Goal: Task Accomplishment & Management: Use online tool/utility

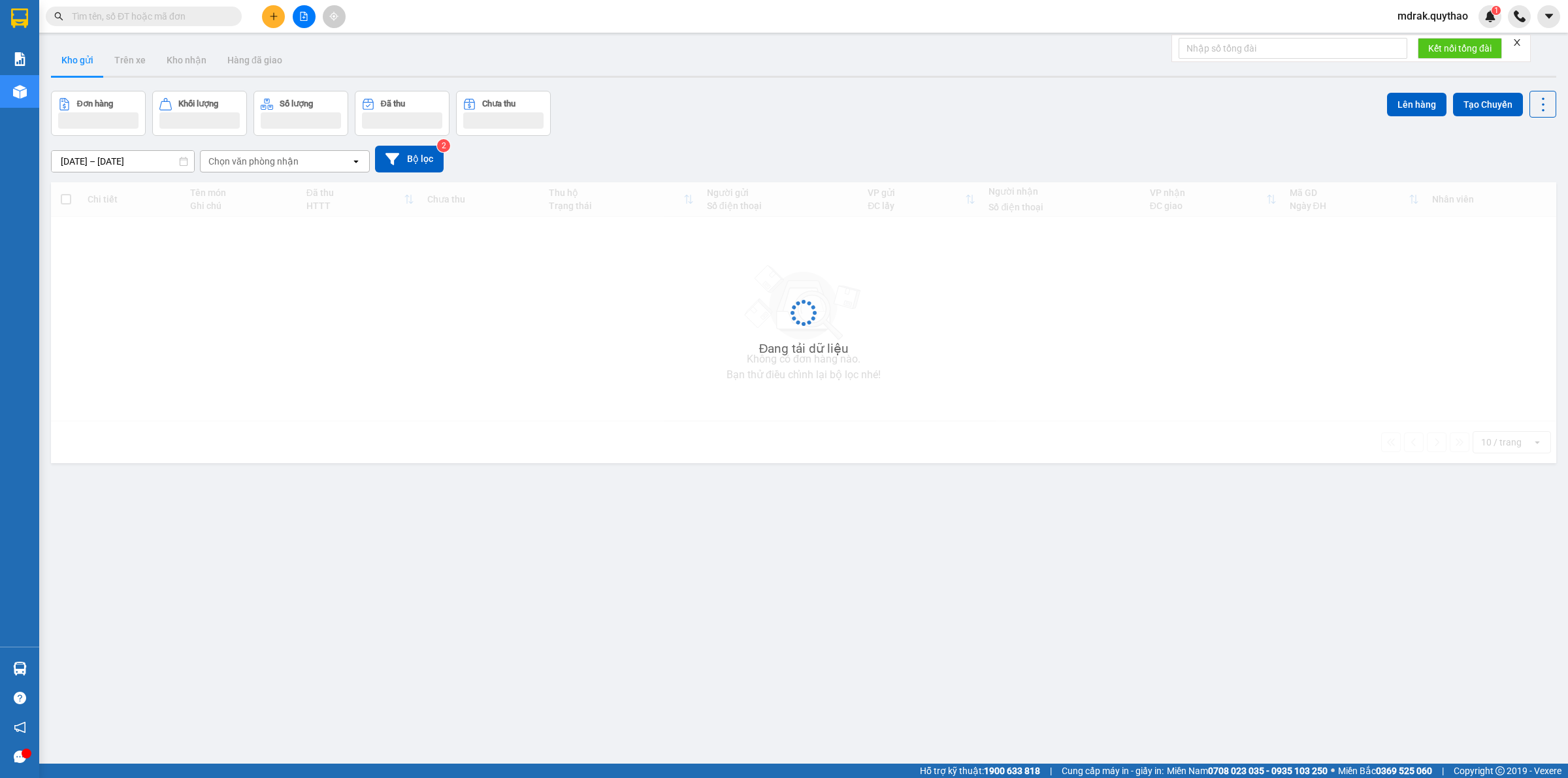
click at [304, 17] on icon "file-add" at bounding box center [303, 17] width 7 height 9
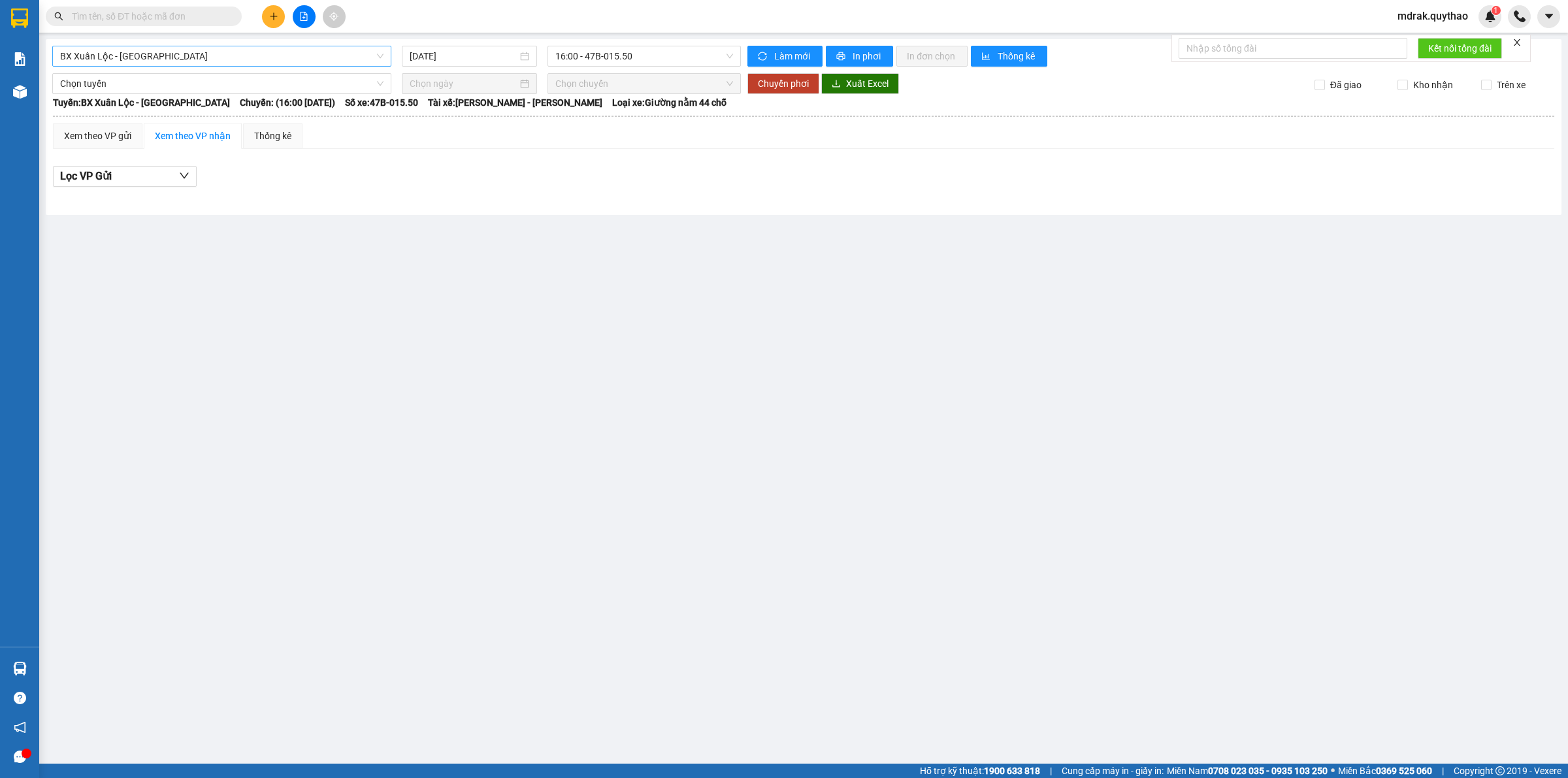
click at [253, 54] on span "BX Xuân Lộc - BX Sơn Hoà" at bounding box center [222, 56] width 324 height 20
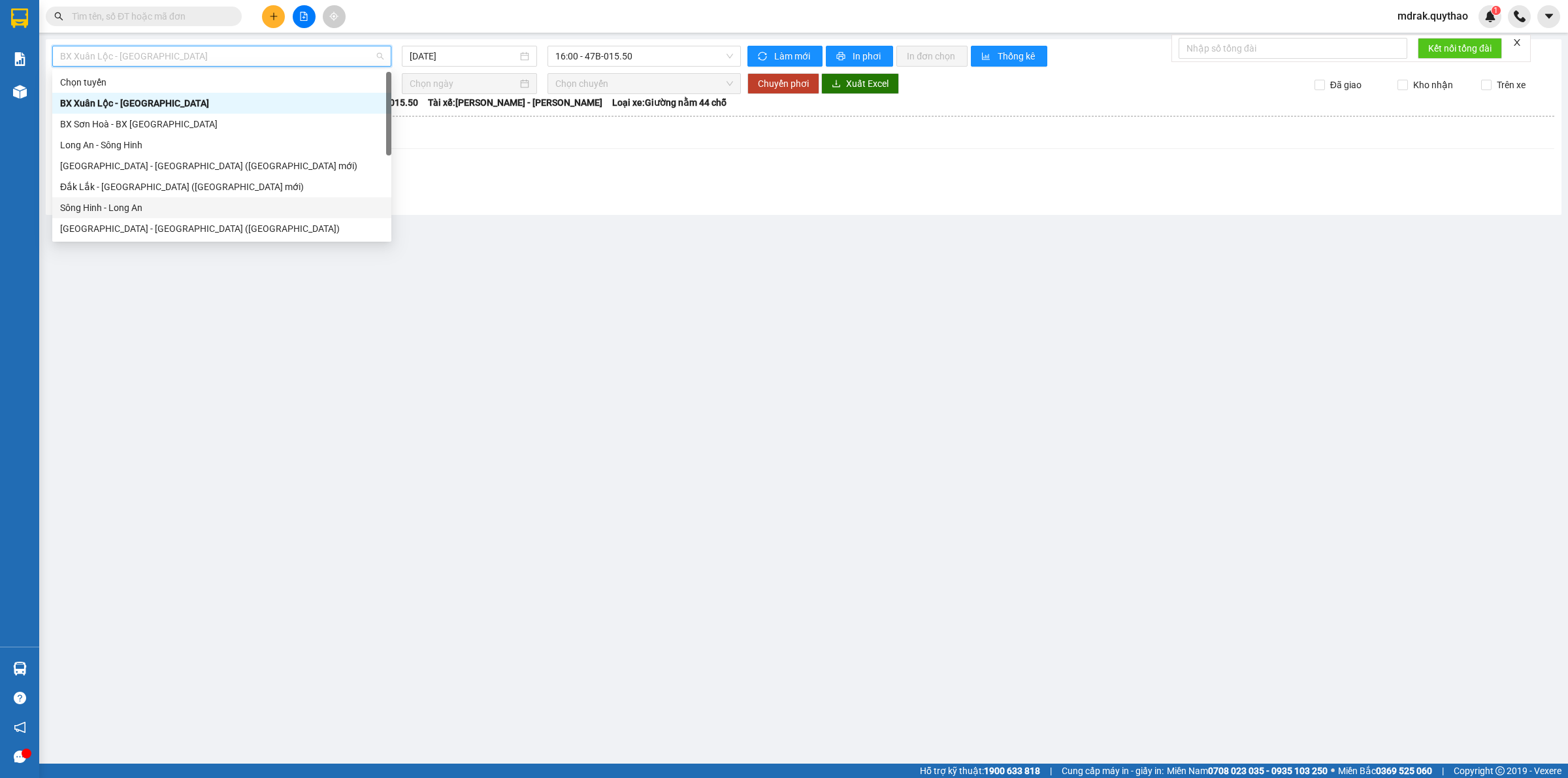
click at [158, 213] on div "Sông Hinh - Long An" at bounding box center [222, 207] width 324 height 14
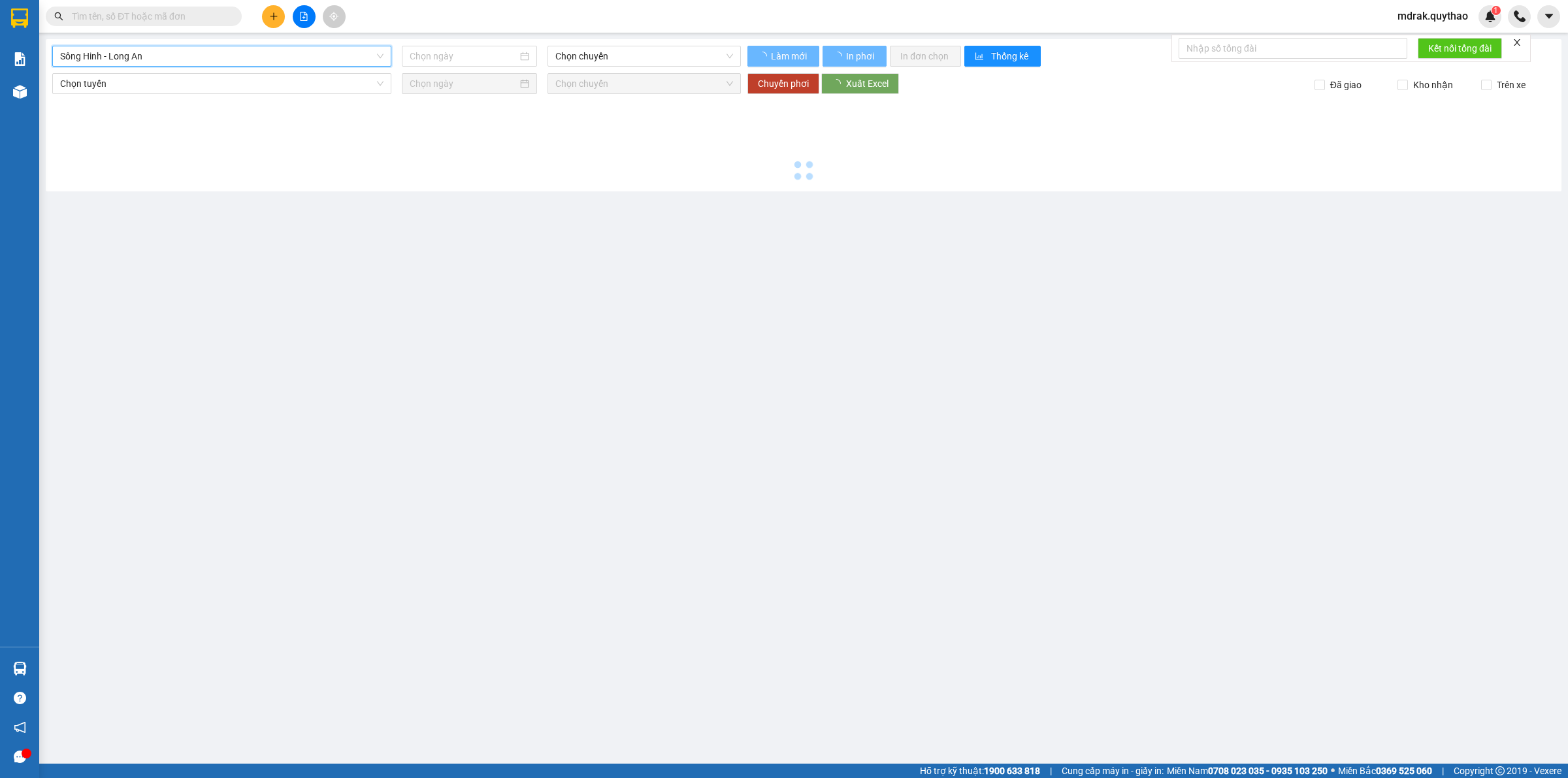
type input "15/08/2025"
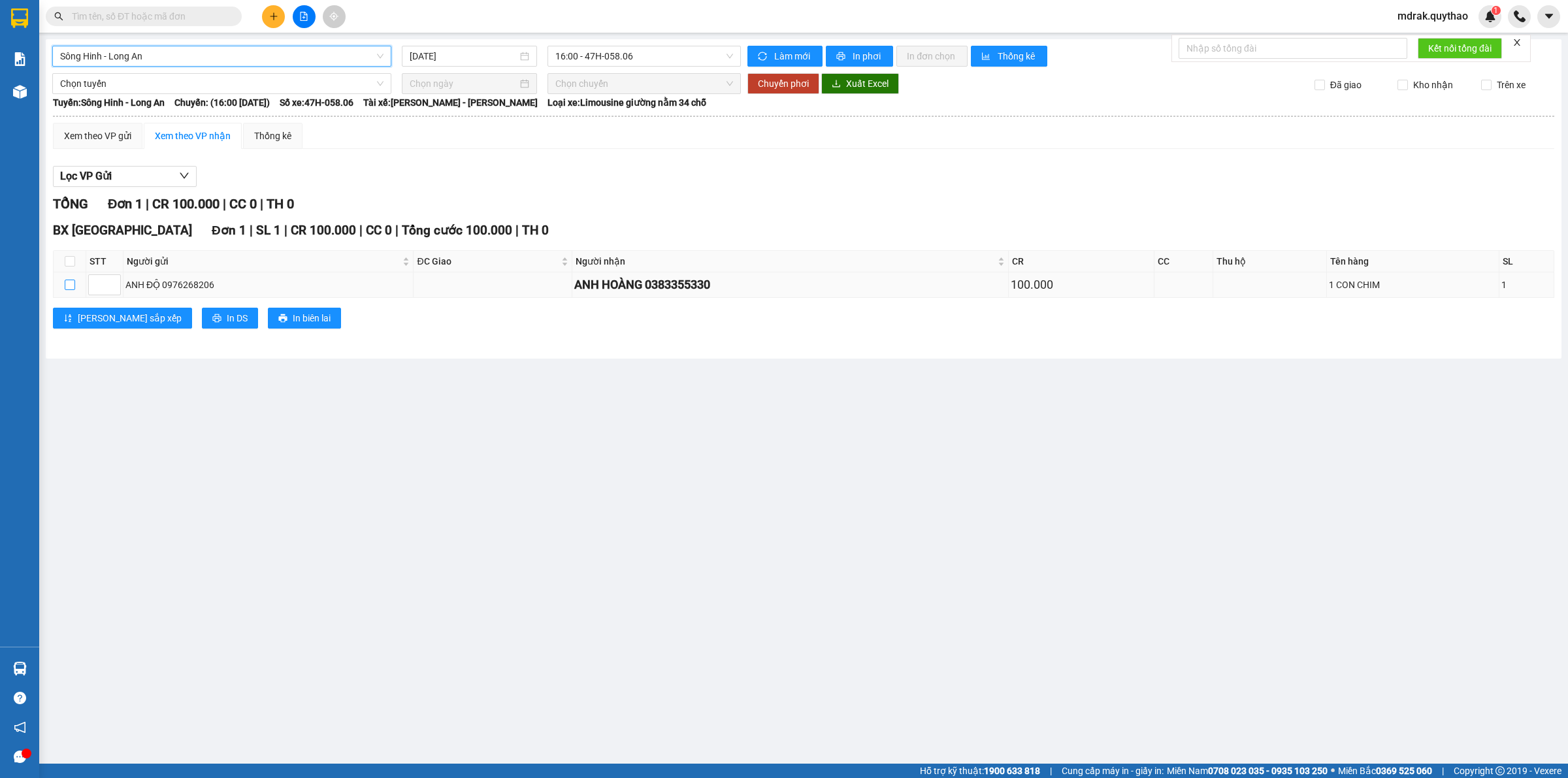
click at [69, 289] on input "checkbox" at bounding box center [69, 284] width 10 height 10
checkbox input "true"
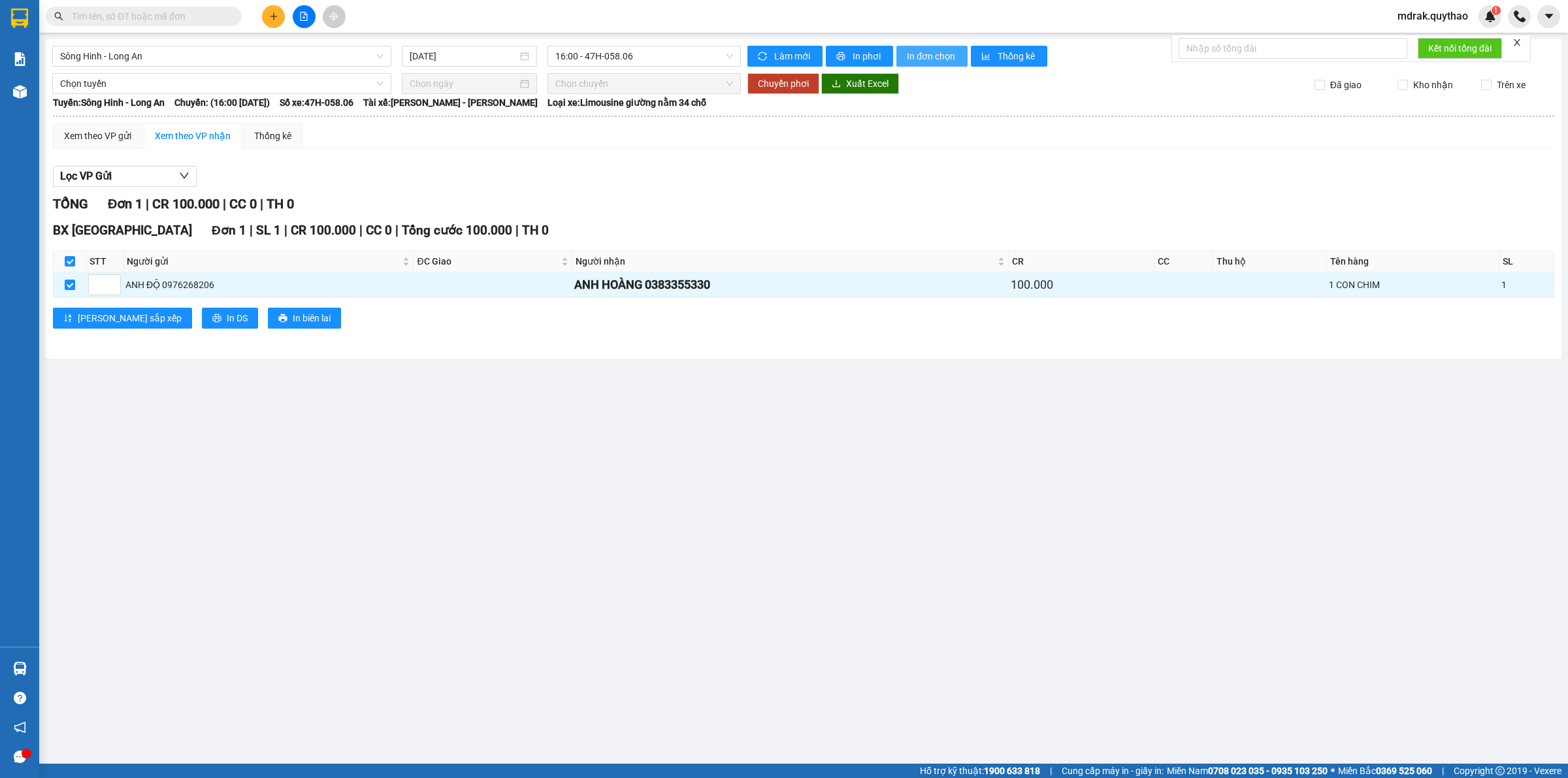
click at [922, 57] on span "In đơn chọn" at bounding box center [932, 56] width 50 height 14
